Goal: Task Accomplishment & Management: Use online tool/utility

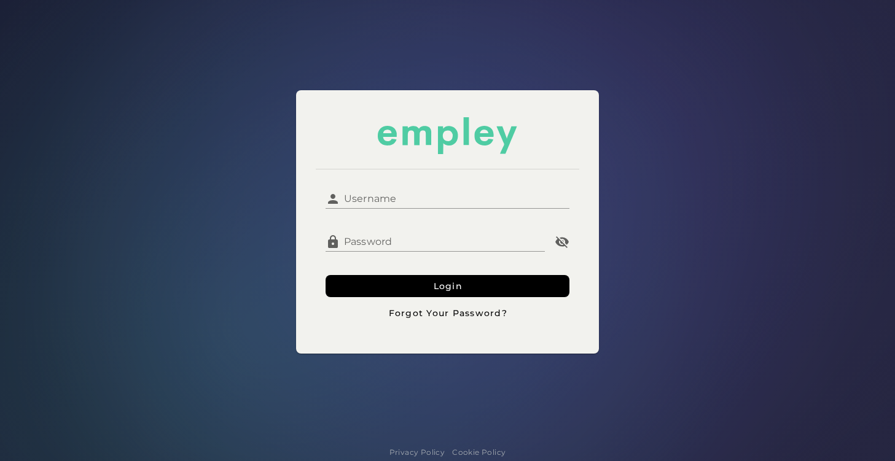
click at [363, 198] on input "Username" at bounding box center [455, 193] width 230 height 29
click at [415, 197] on input "Username" at bounding box center [455, 193] width 230 height 29
type input "**********"
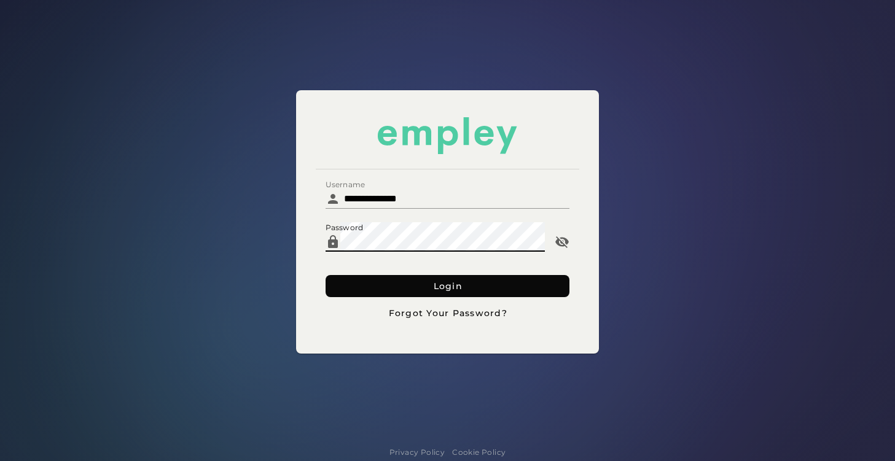
click at [385, 289] on button "Login" at bounding box center [448, 286] width 245 height 22
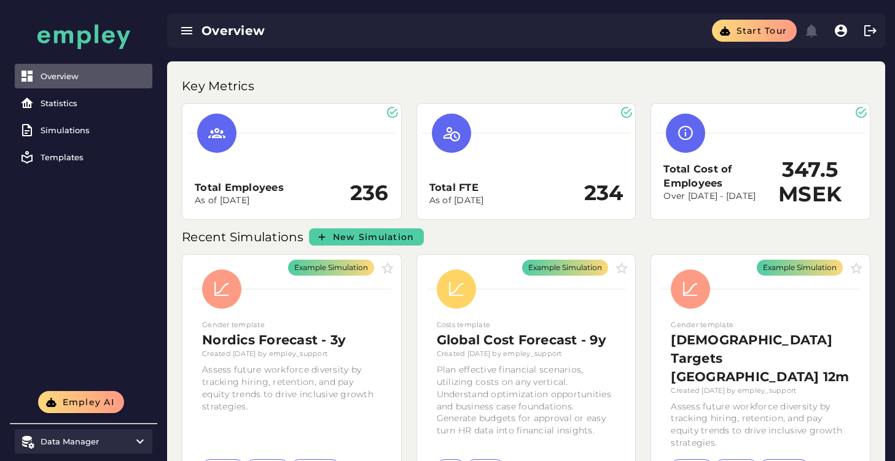
click at [101, 444] on div "Data Manager" at bounding box center [84, 442] width 86 height 10
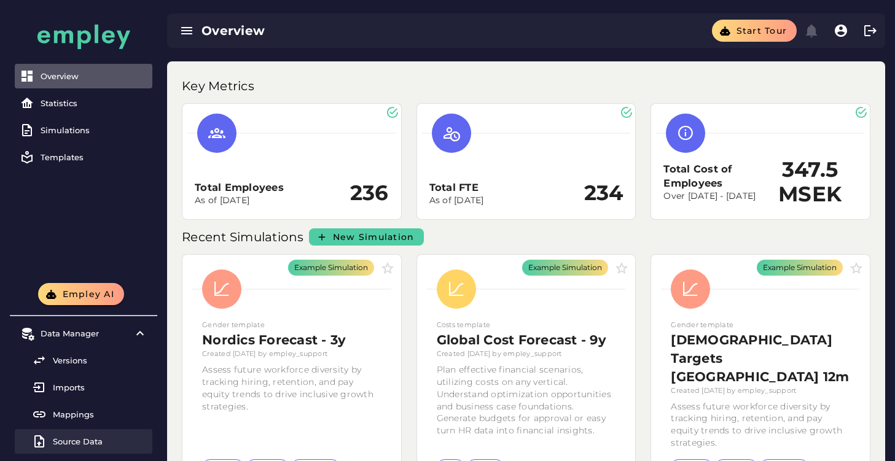
click at [68, 439] on div "Source Data" at bounding box center [100, 442] width 95 height 10
